Goal: Browse casually: Explore the website without a specific task or goal

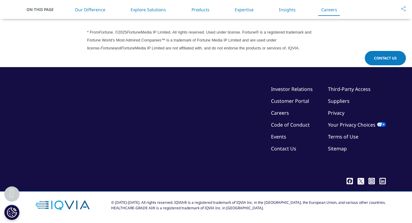
click at [286, 38] on div "* From Fortune , ©2025 Fortune Media IP Limited. All rights reserved. Used unde…" at bounding box center [206, 40] width 238 height 24
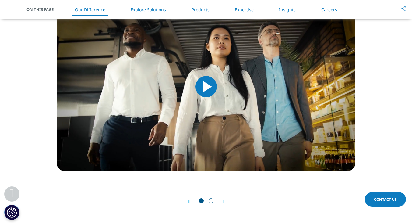
scroll to position [567, 0]
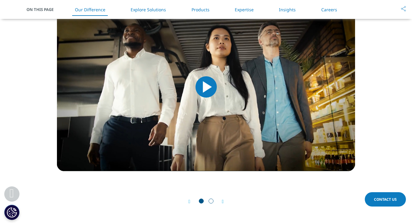
click at [223, 201] on icon "Next slide" at bounding box center [223, 201] width 2 height 5
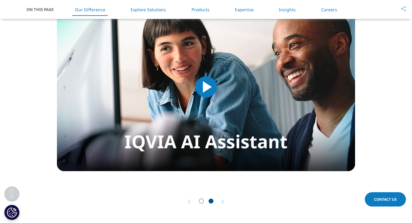
click at [221, 203] on div "Next" at bounding box center [220, 201] width 8 height 6
click at [189, 203] on icon "Previous slide" at bounding box center [190, 201] width 2 height 5
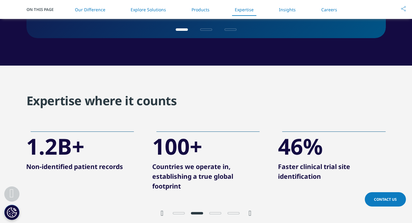
scroll to position [1146, 0]
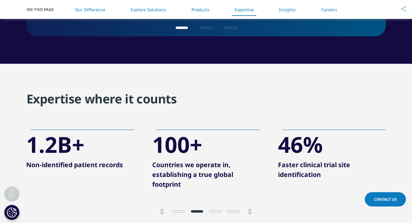
click at [171, 190] on p "Countries we operate in, establishing a true global footprint" at bounding box center [206, 177] width 108 height 34
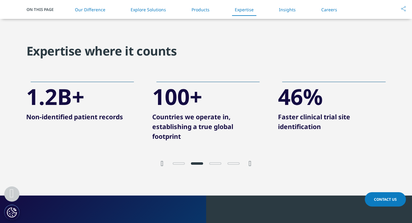
scroll to position [1194, 0]
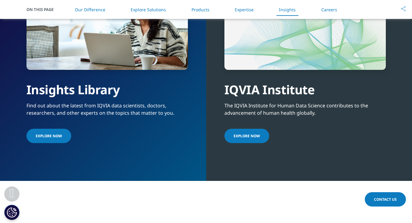
scroll to position [1412, 0]
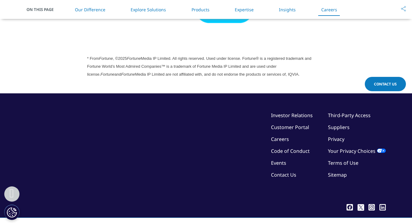
scroll to position [1751, 0]
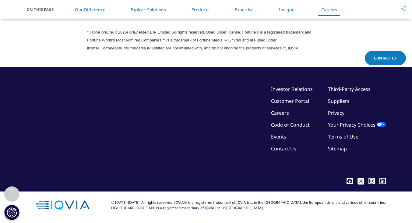
click at [215, 218] on div "© [DATE]-[DATE]. All rights reserved. IQVIA® is a registered trademark of IQVIA…" at bounding box center [205, 204] width 359 height 27
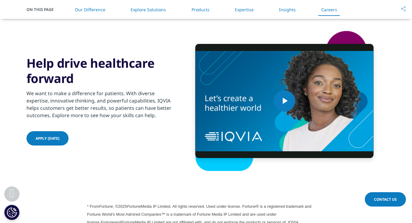
scroll to position [1576, 0]
